Goal: Task Accomplishment & Management: Manage account settings

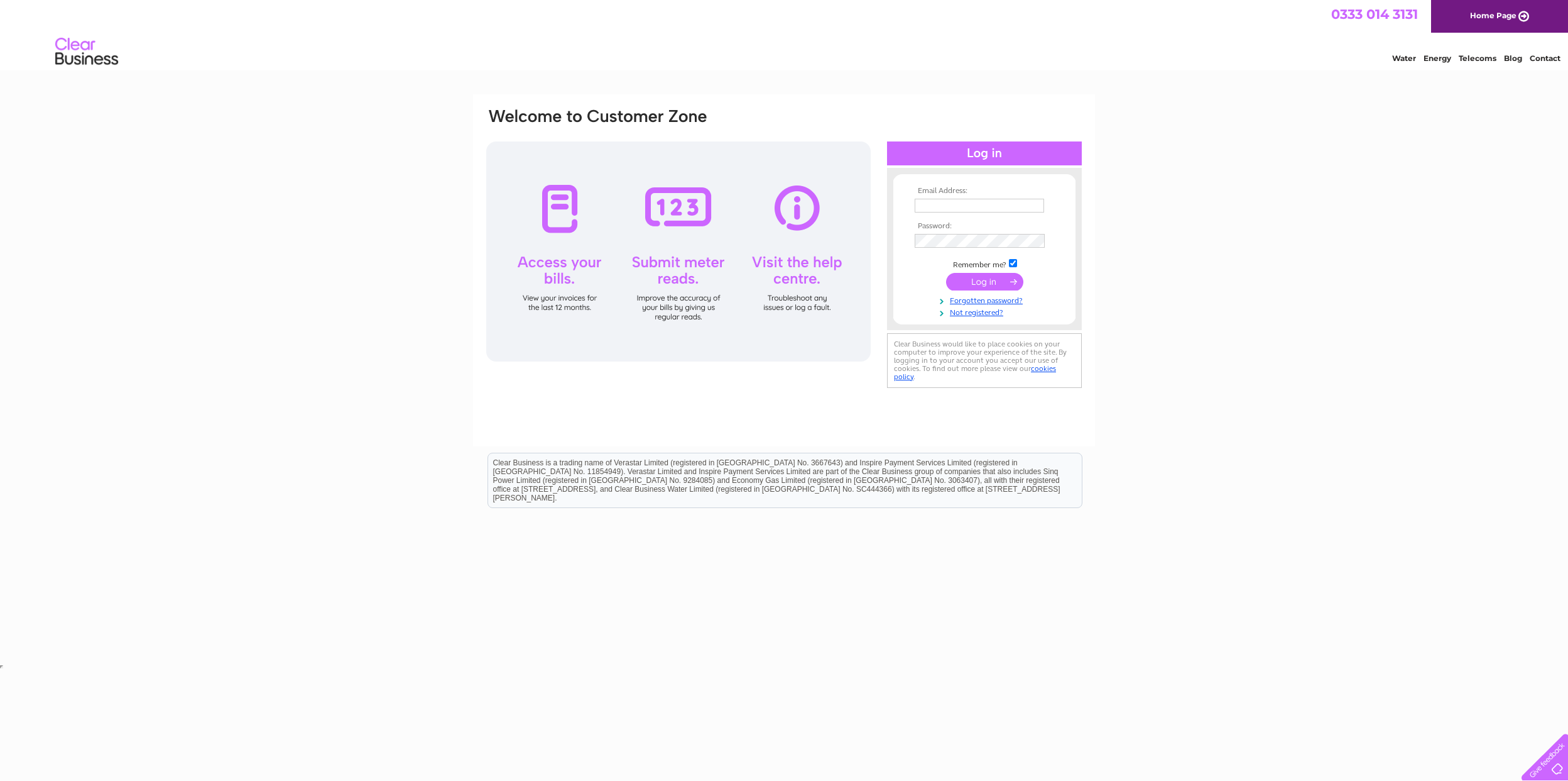
click at [952, 197] on td at bounding box center [985, 205] width 146 height 20
click at [942, 205] on input "text" at bounding box center [979, 205] width 129 height 14
type input "[EMAIL_ADDRESS][DOMAIN_NAME]"
click at [946, 273] on input "submit" at bounding box center [984, 281] width 77 height 18
click at [968, 284] on input "submit" at bounding box center [984, 281] width 77 height 18
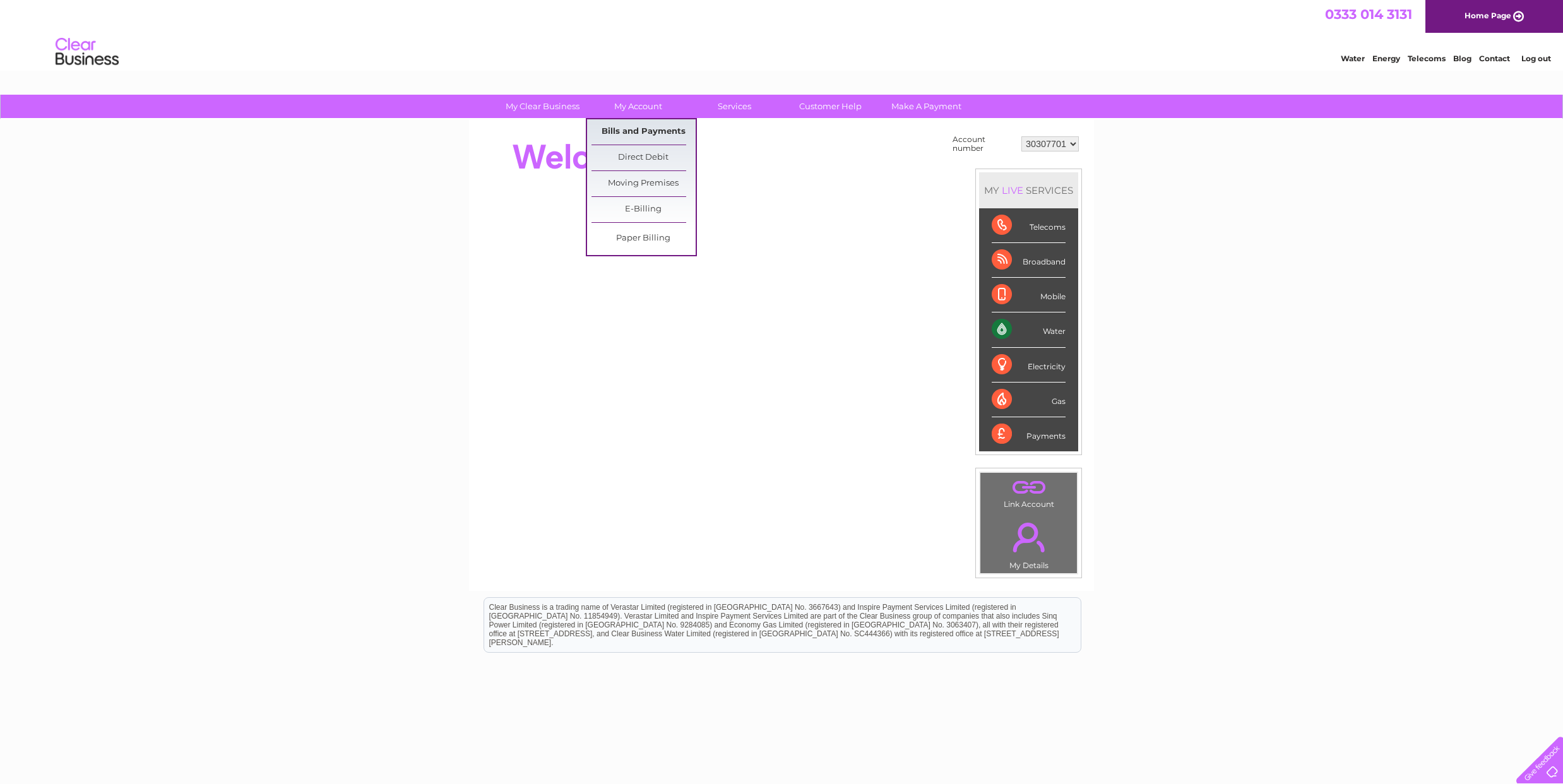
click at [628, 122] on link "Bills and Payments" at bounding box center [644, 132] width 104 height 25
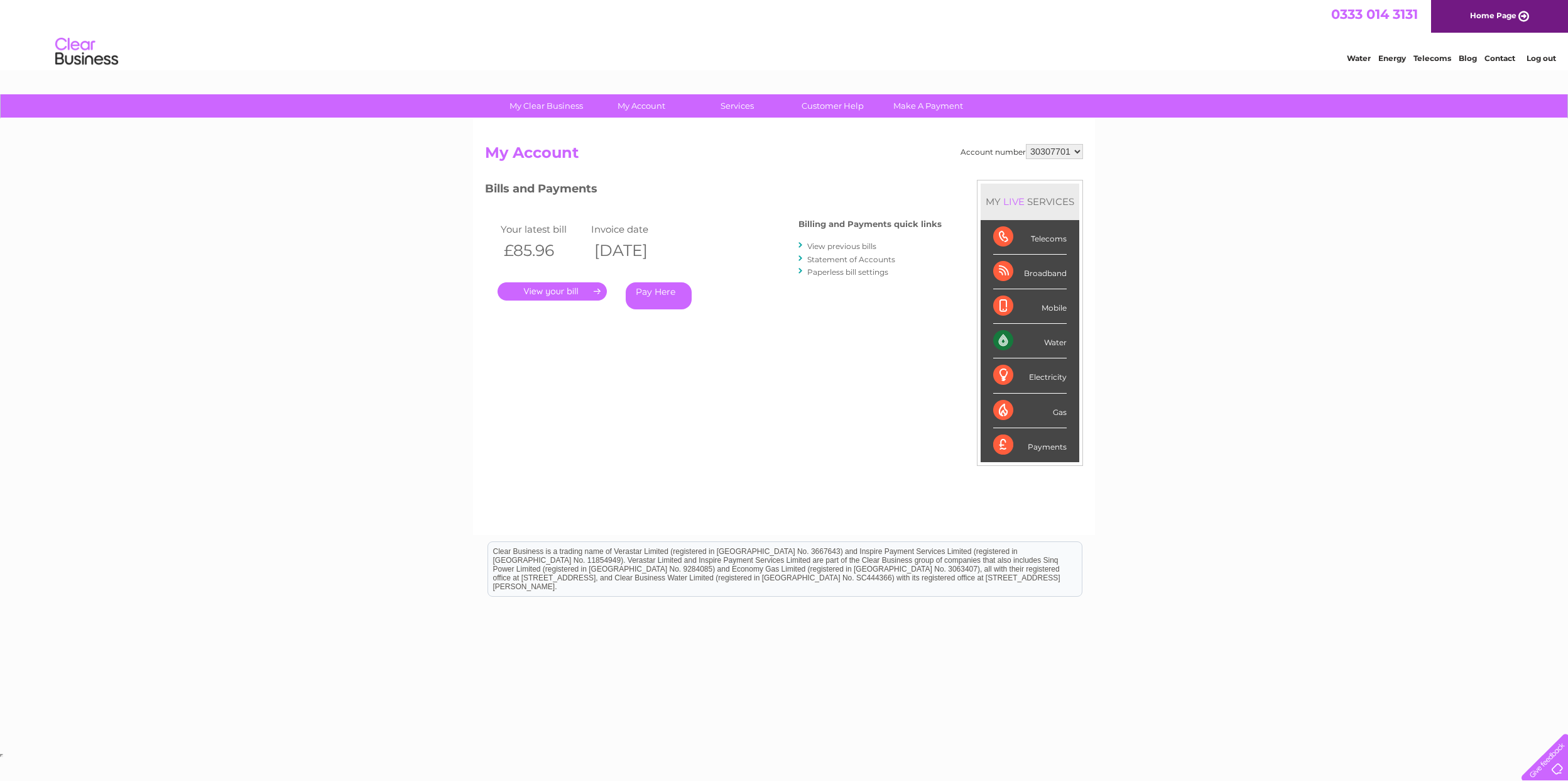
click at [565, 292] on link "." at bounding box center [552, 291] width 109 height 19
